Goal: Task Accomplishment & Management: Use online tool/utility

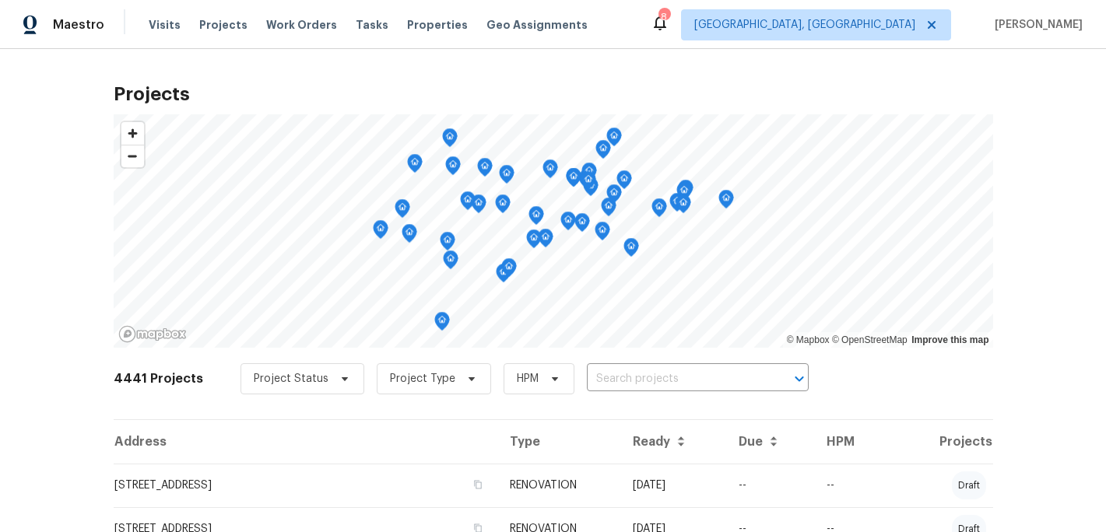
click at [216, 21] on span "Projects" at bounding box center [223, 25] width 48 height 16
click at [609, 381] on input "text" at bounding box center [676, 379] width 178 height 24
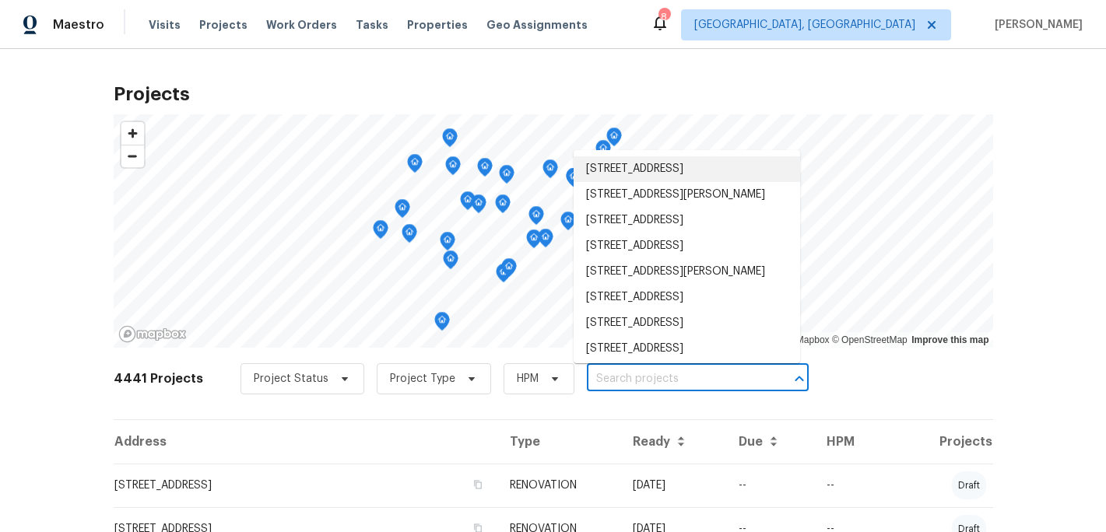
type input "6"
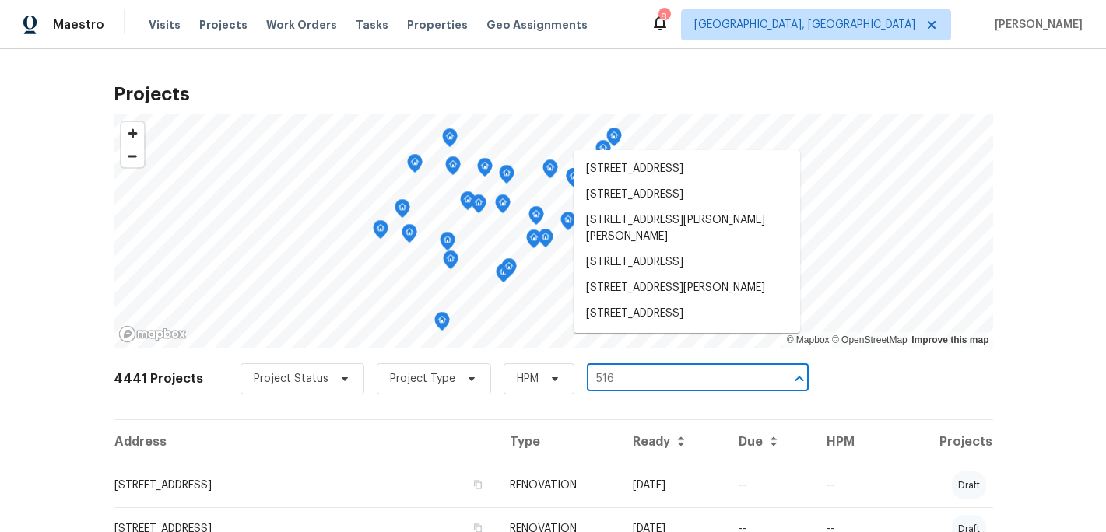
type input "516"
click at [684, 301] on li "[STREET_ADDRESS][PERSON_NAME]" at bounding box center [687, 288] width 226 height 26
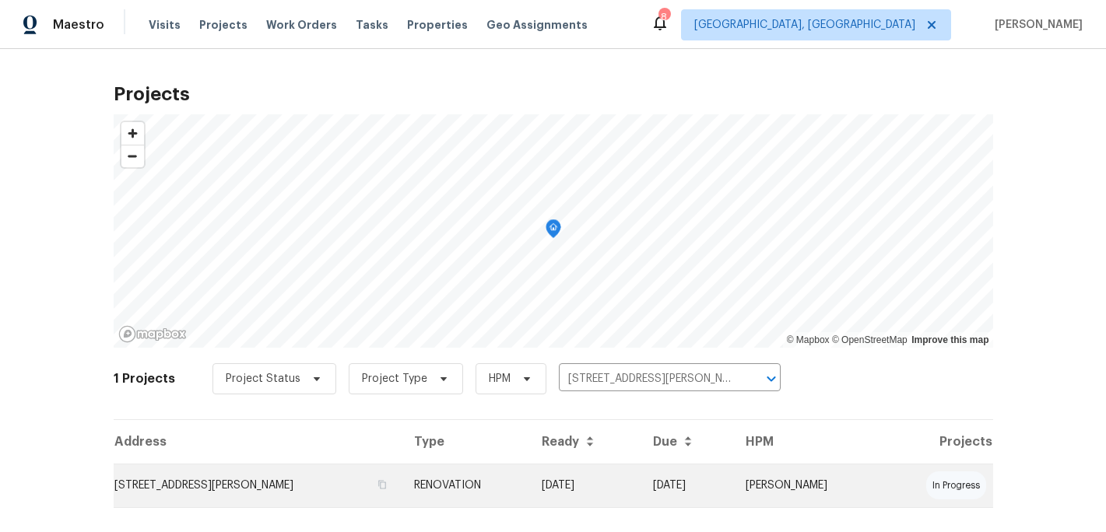
click at [530, 480] on td "RENOVATION" at bounding box center [466, 486] width 128 height 44
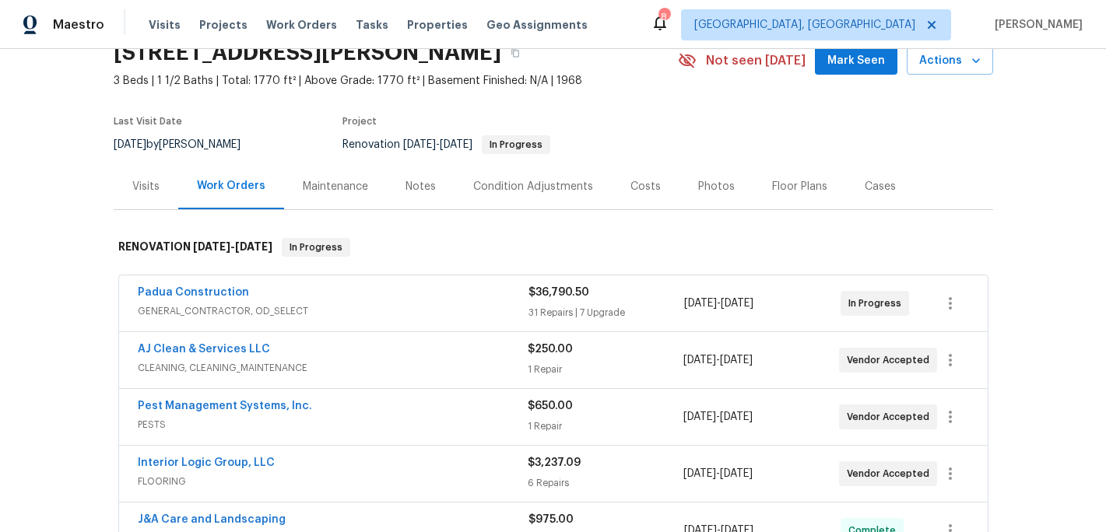
scroll to position [128, 0]
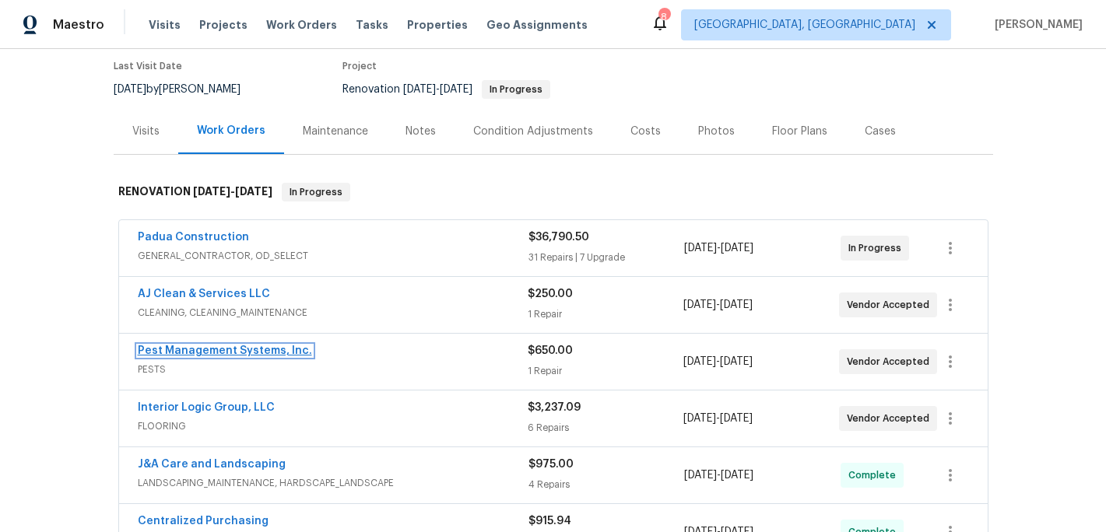
click at [240, 353] on link "Pest Management Systems, Inc." at bounding box center [225, 351] width 174 height 11
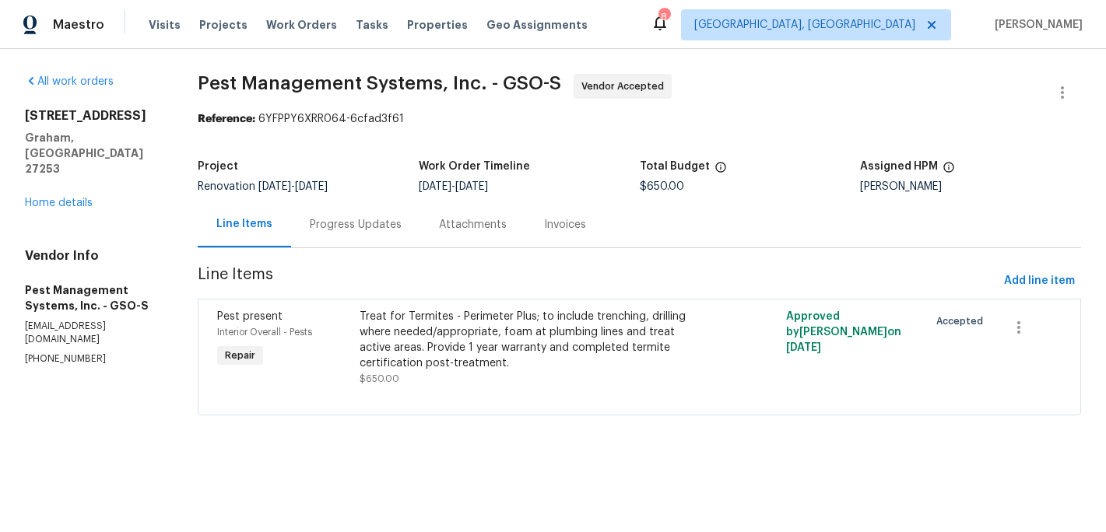
click at [388, 353] on div "Treat for Termites - Perimeter Plus; to include trenching, drilling where neede…" at bounding box center [533, 340] width 346 height 62
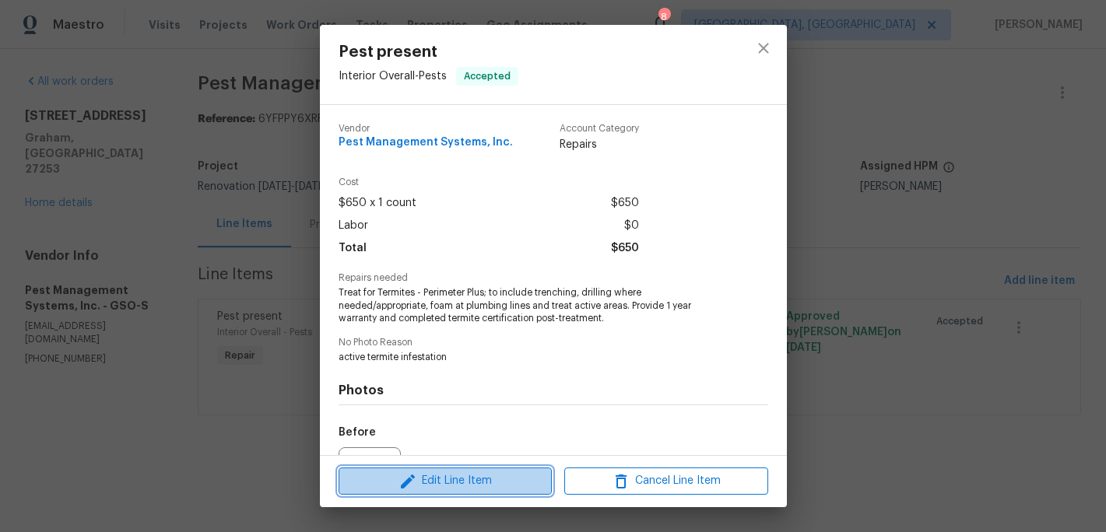
click at [444, 474] on span "Edit Line Item" at bounding box center [445, 481] width 204 height 19
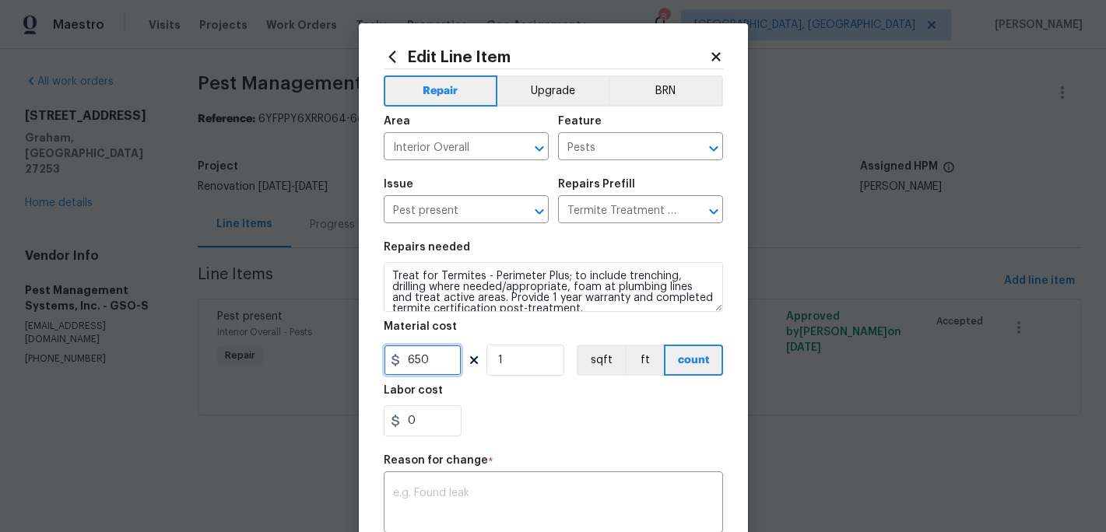
click at [439, 354] on input "650" at bounding box center [423, 360] width 78 height 31
type input "1125"
click at [431, 488] on div "x ​" at bounding box center [553, 504] width 339 height 58
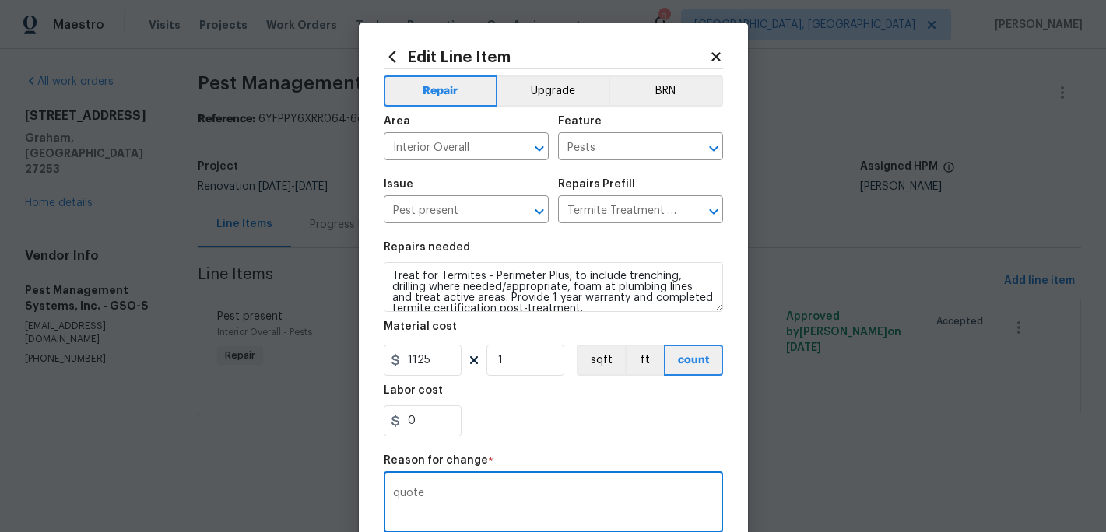
type textarea "quote"
click at [516, 418] on div "0" at bounding box center [553, 420] width 339 height 31
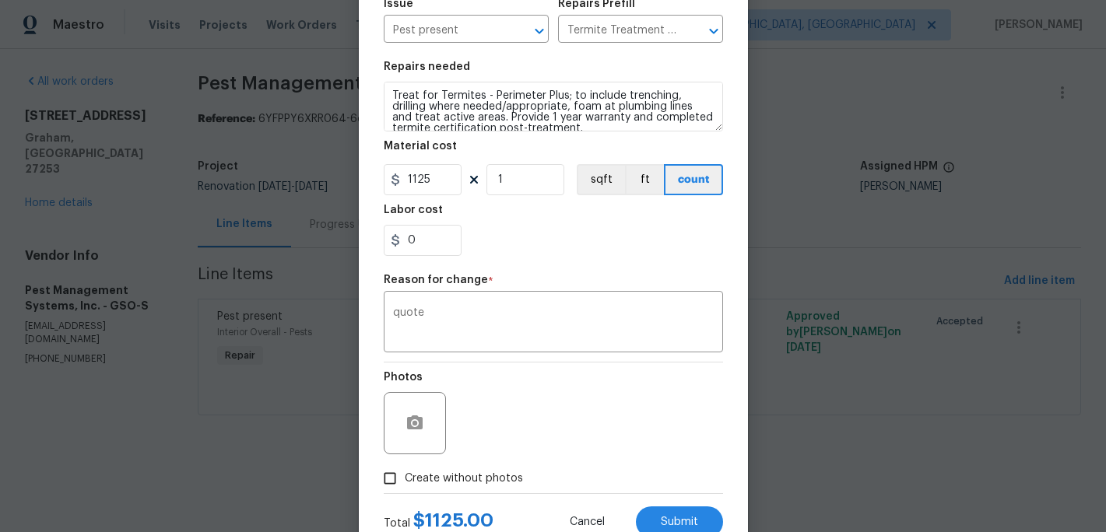
scroll to position [235, 0]
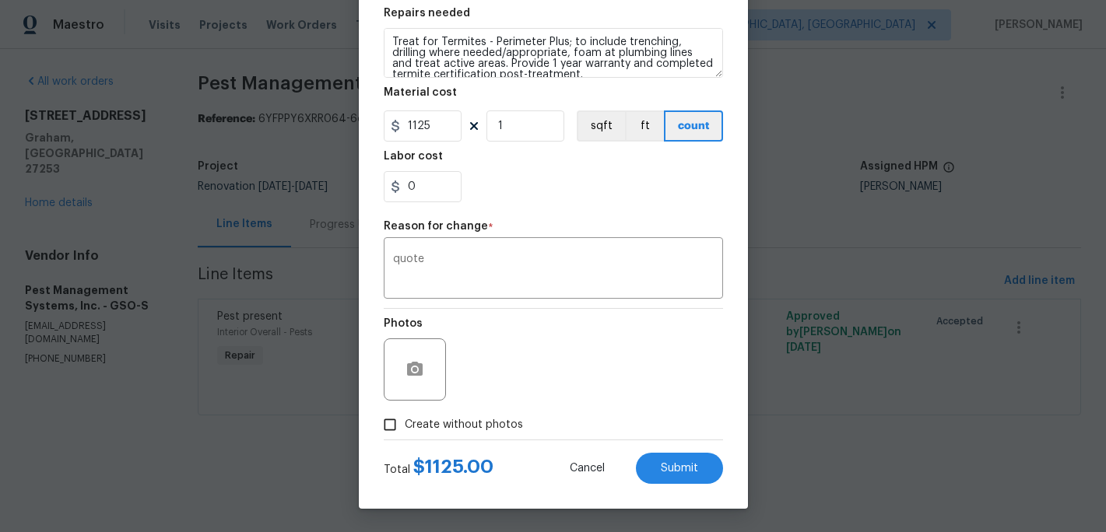
click at [399, 426] on input "Create without photos" at bounding box center [390, 425] width 30 height 30
checkbox input "true"
click at [498, 403] on div "Reason* active termite infestation" at bounding box center [590, 359] width 265 height 101
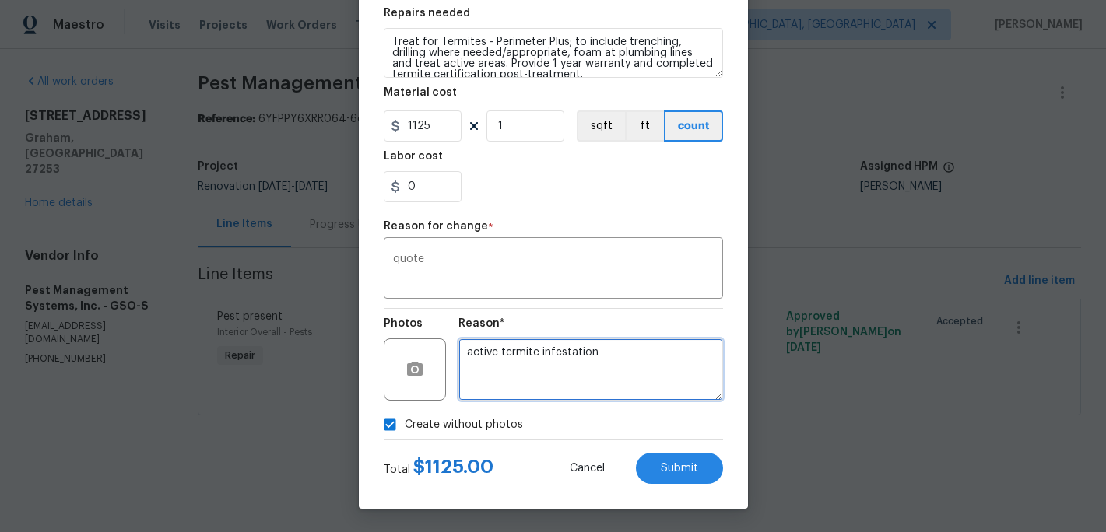
click at [498, 393] on textarea "active termite infestation" at bounding box center [590, 370] width 265 height 62
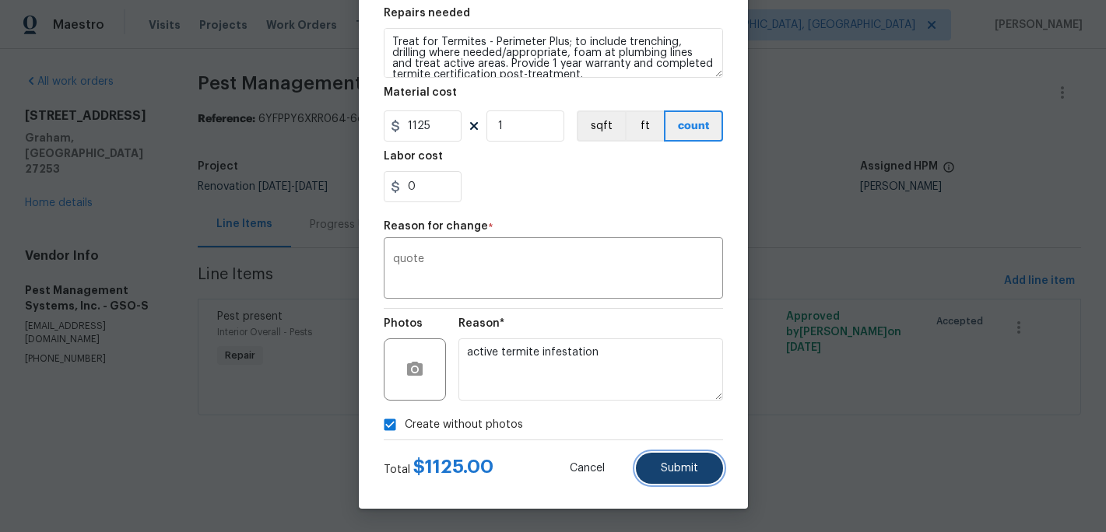
click at [665, 463] on span "Submit" at bounding box center [679, 469] width 37 height 12
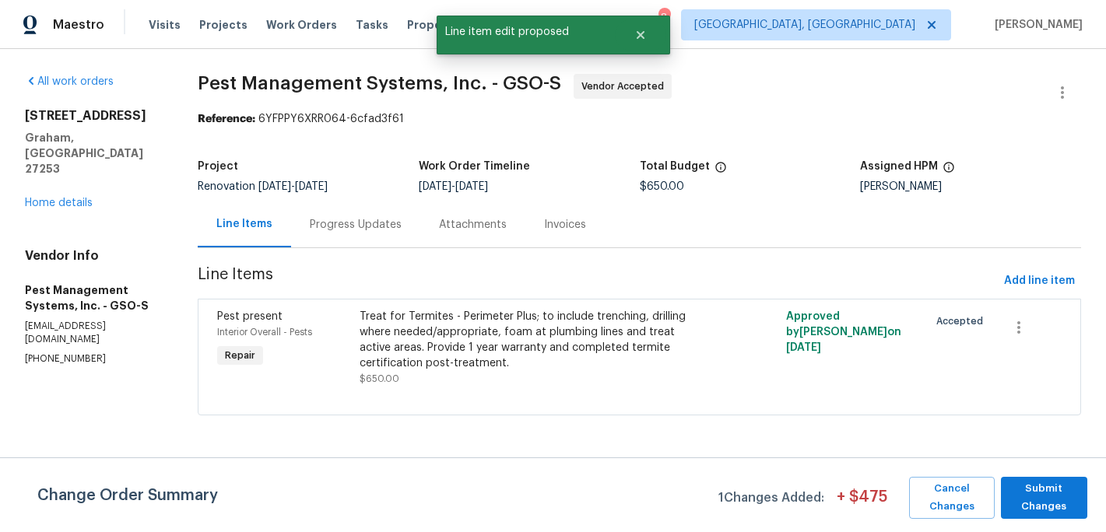
scroll to position [0, 0]
click at [1054, 511] on span "Submit Changes" at bounding box center [1044, 498] width 71 height 36
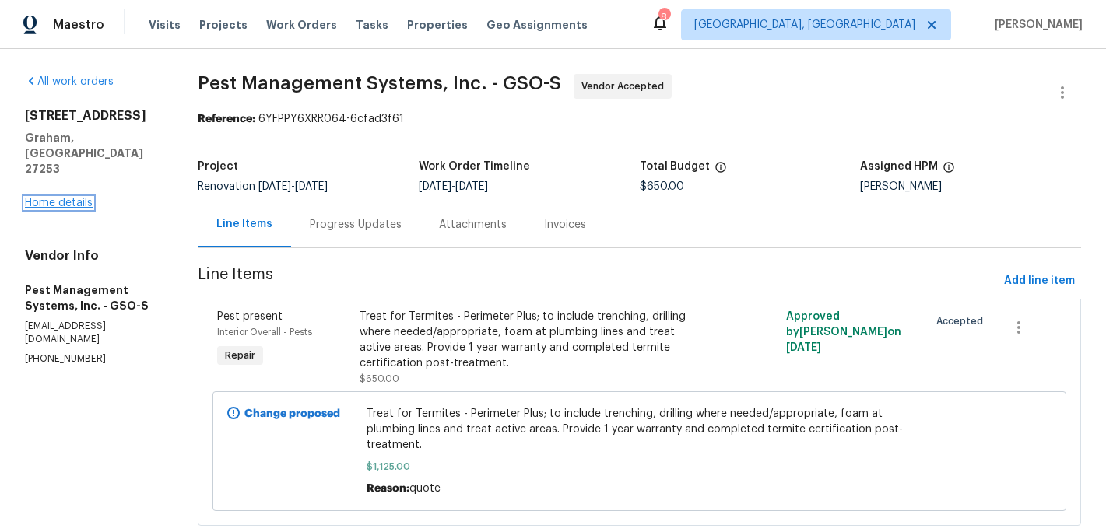
click at [62, 198] on link "Home details" at bounding box center [59, 203] width 68 height 11
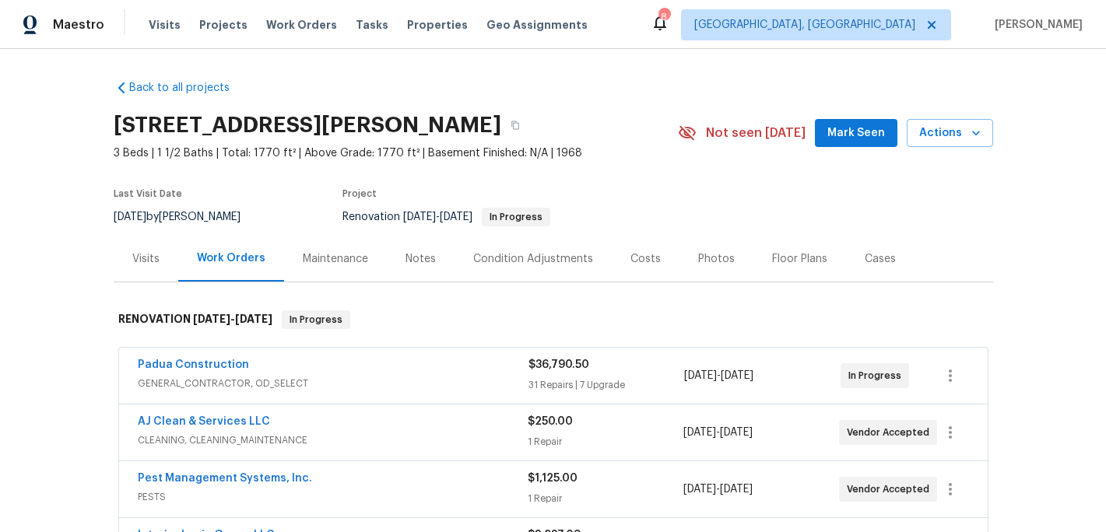
click at [418, 259] on div "Notes" at bounding box center [420, 259] width 30 height 16
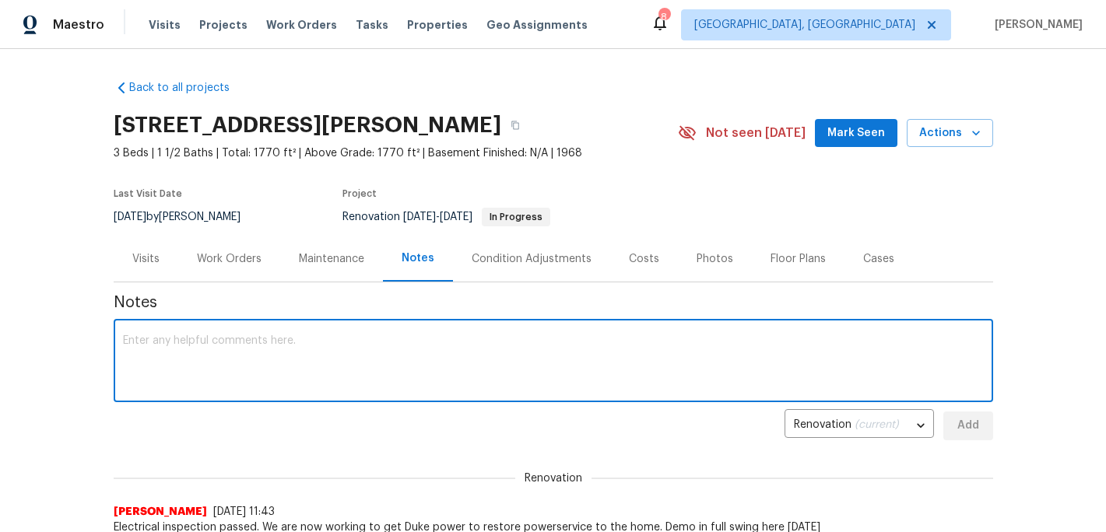
click at [195, 383] on textarea at bounding box center [553, 362] width 861 height 54
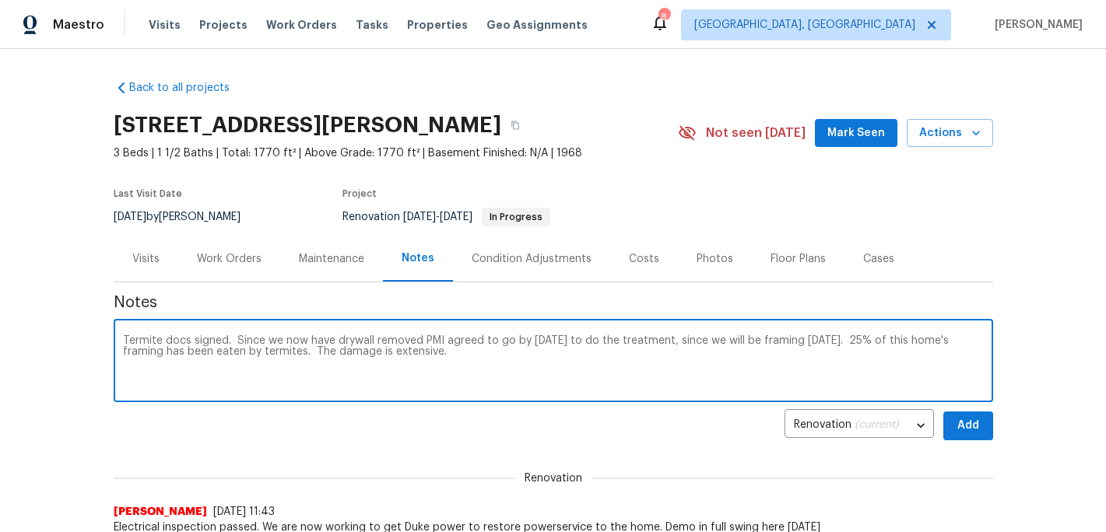
type textarea "Termite docs signed. Since we now have drywall removed PMI agreed to go by [DAT…"
click at [975, 425] on span "Add" at bounding box center [968, 425] width 25 height 19
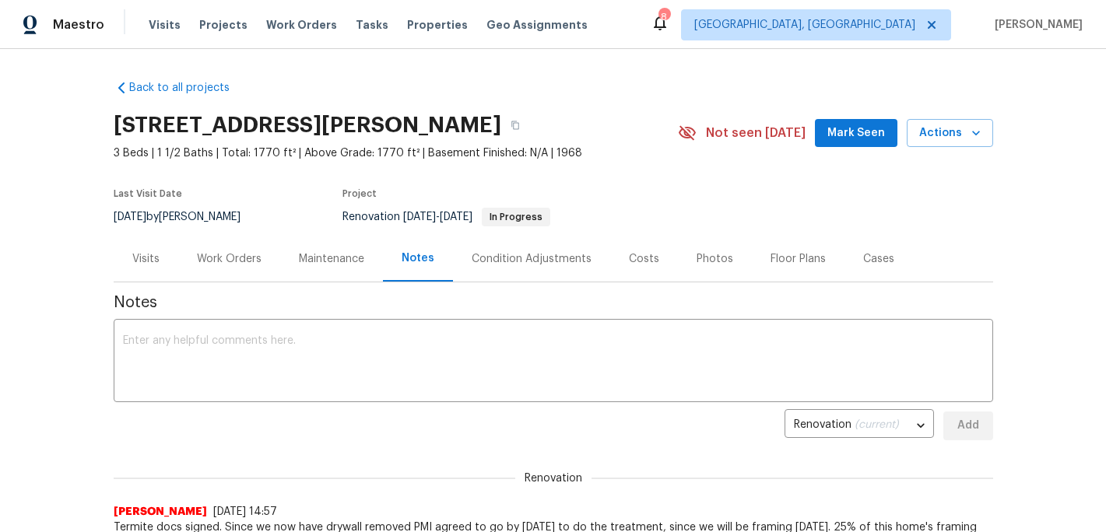
click at [224, 33] on div "Visits Projects Work Orders Tasks Properties Geo Assignments" at bounding box center [378, 24] width 458 height 31
click at [224, 30] on span "Projects" at bounding box center [223, 25] width 48 height 16
